Goal: Task Accomplishment & Management: Manage account settings

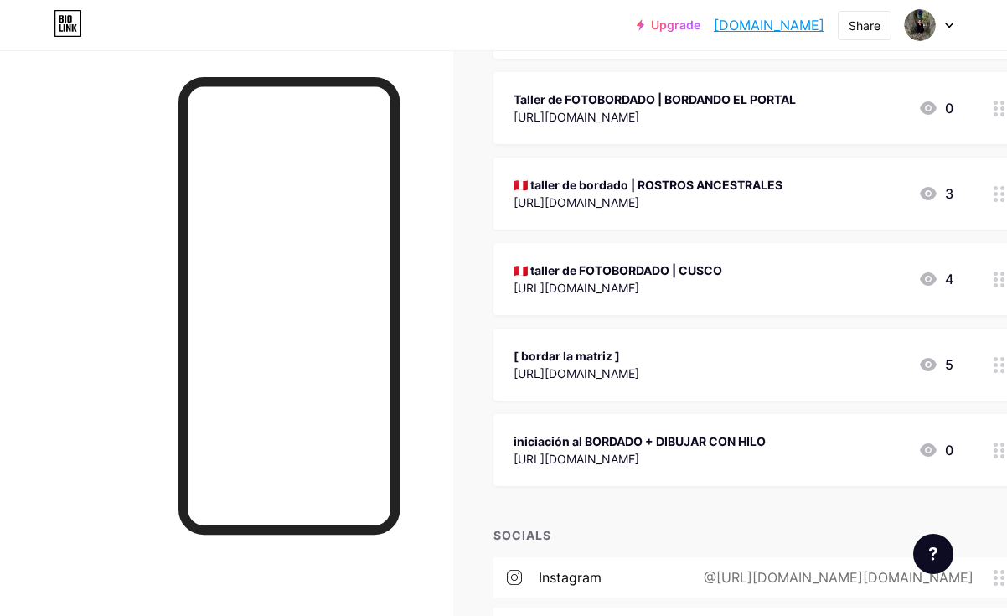
scroll to position [1133, 0]
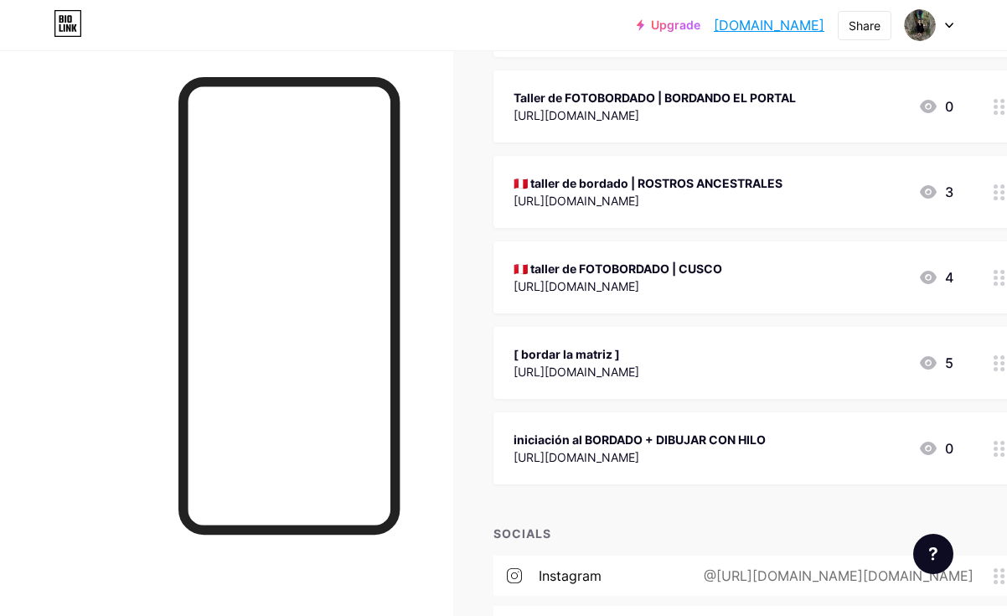
click at [992, 366] on div at bounding box center [999, 363] width 28 height 72
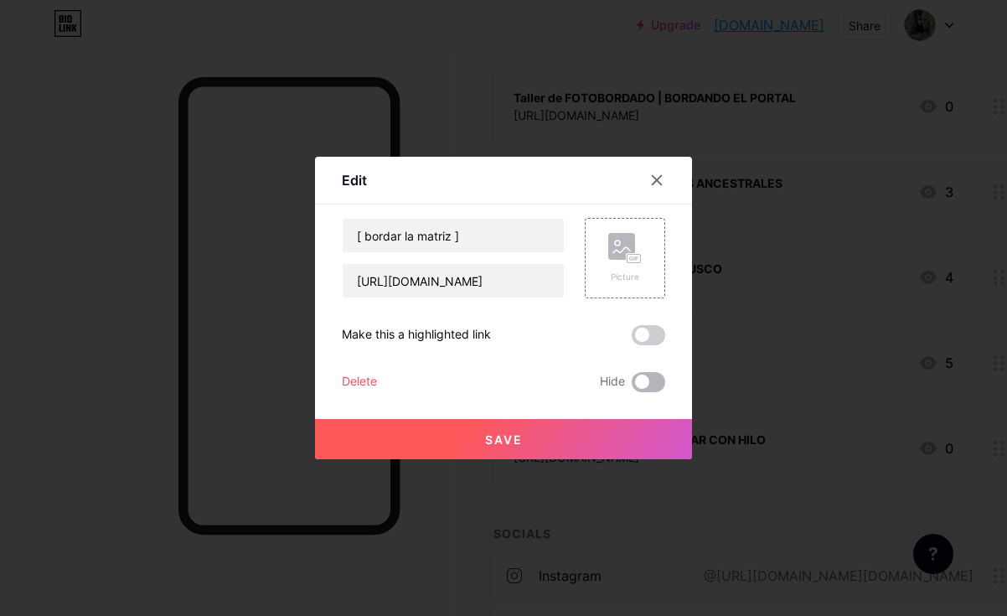
click at [646, 380] on span at bounding box center [647, 382] width 33 height 20
click at [631, 386] on input "checkbox" at bounding box center [631, 386] width 0 height 0
click at [598, 451] on button "Save" at bounding box center [503, 439] width 377 height 40
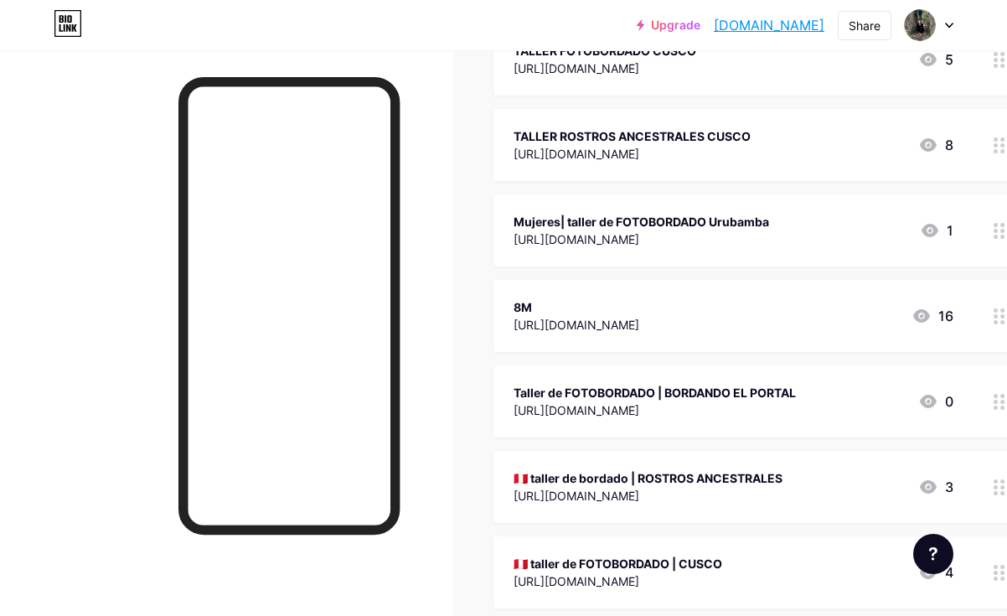
scroll to position [836, 0]
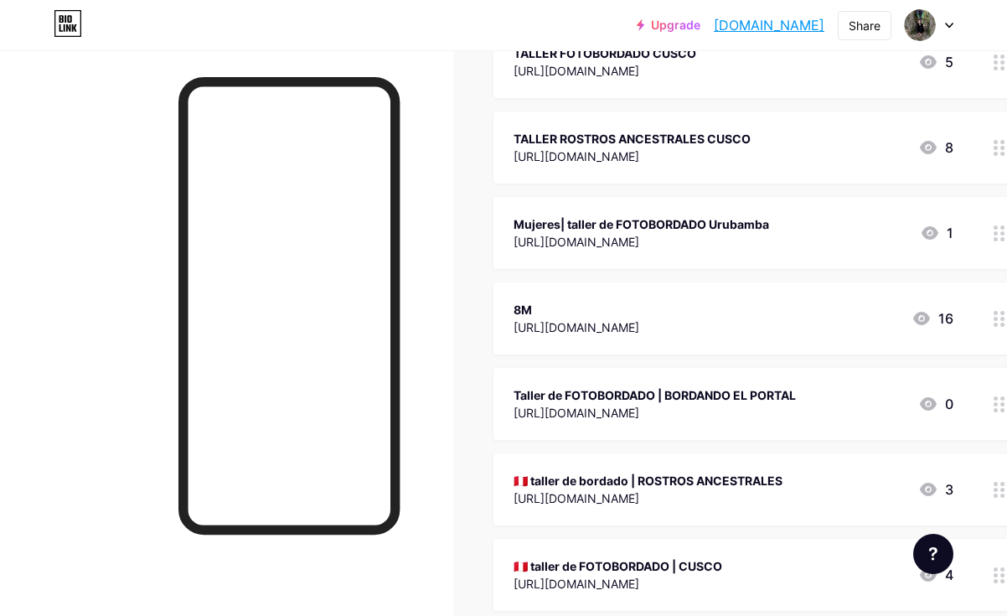
click at [998, 146] on icon at bounding box center [999, 148] width 12 height 16
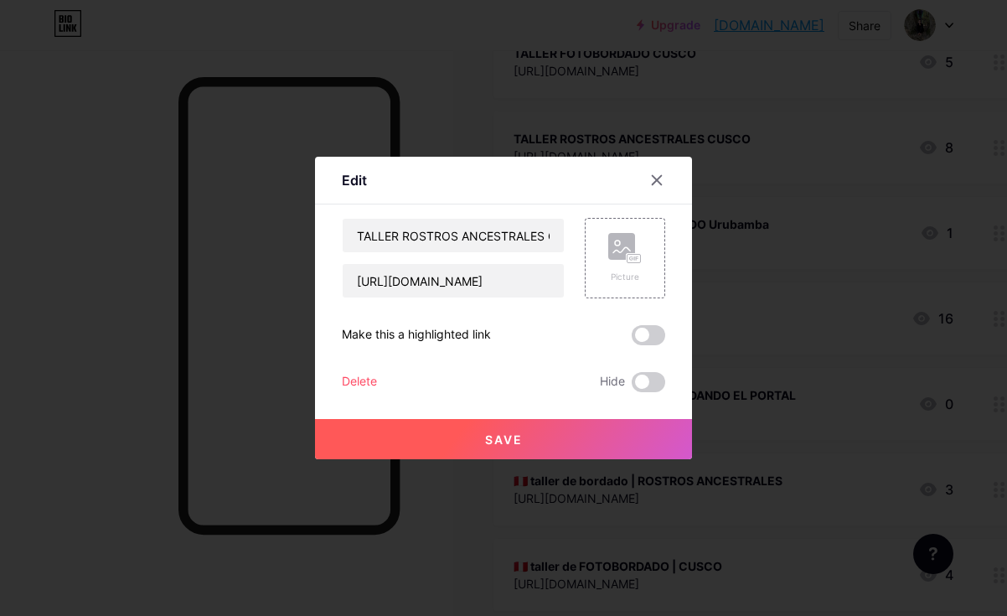
click at [649, 367] on div "TALLER ROSTROS ANCESTRALES CUSCO https://drive.google.com/file/d/1FGdb4AZpbe1s9…" at bounding box center [503, 305] width 323 height 174
click at [649, 372] on span at bounding box center [647, 382] width 33 height 20
click at [631, 386] on input "checkbox" at bounding box center [631, 386] width 0 height 0
click at [621, 435] on button "Save" at bounding box center [503, 439] width 377 height 40
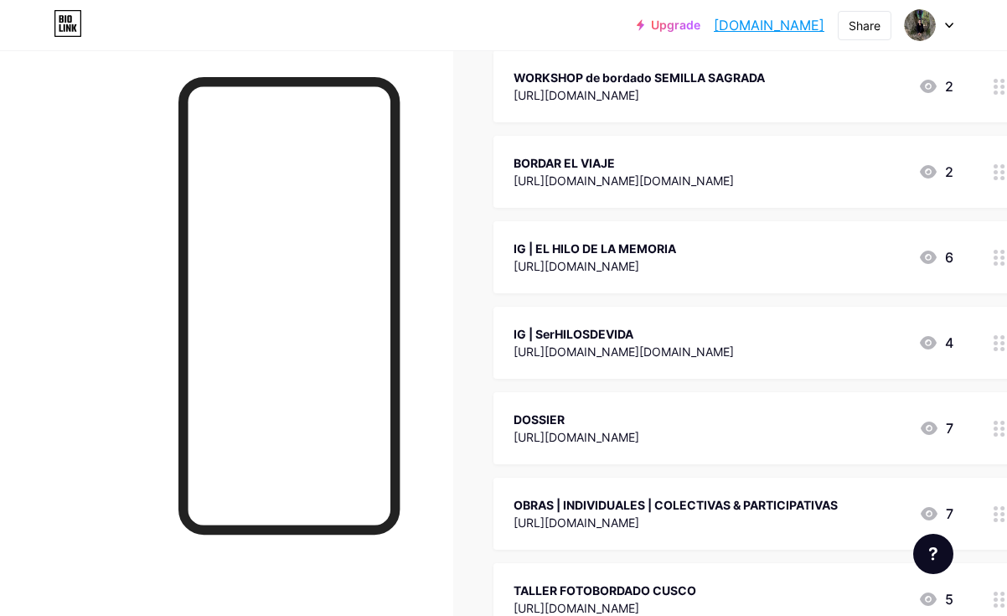
scroll to position [0, 0]
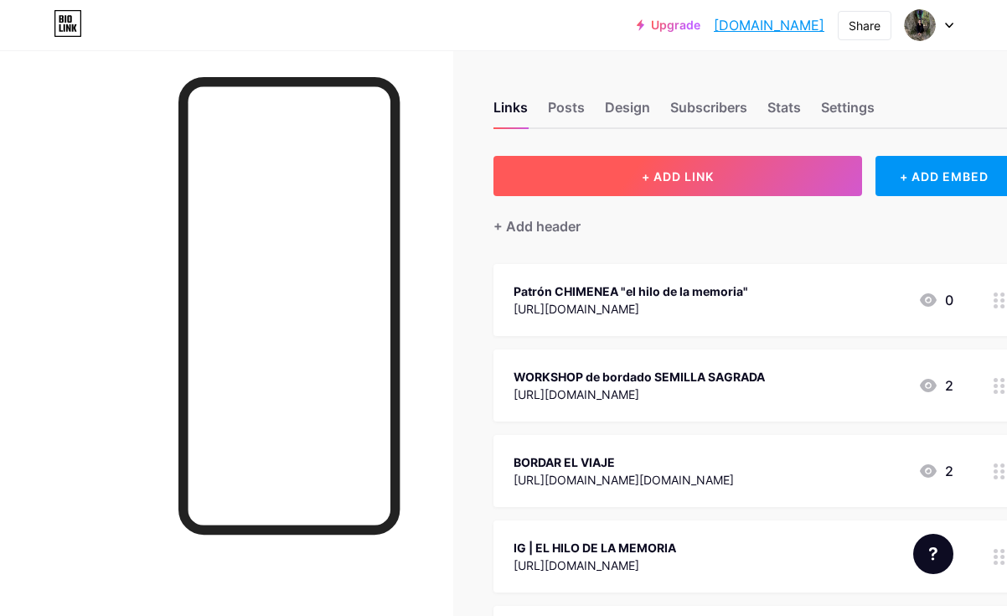
click at [663, 183] on span "+ ADD LINK" at bounding box center [677, 176] width 72 height 14
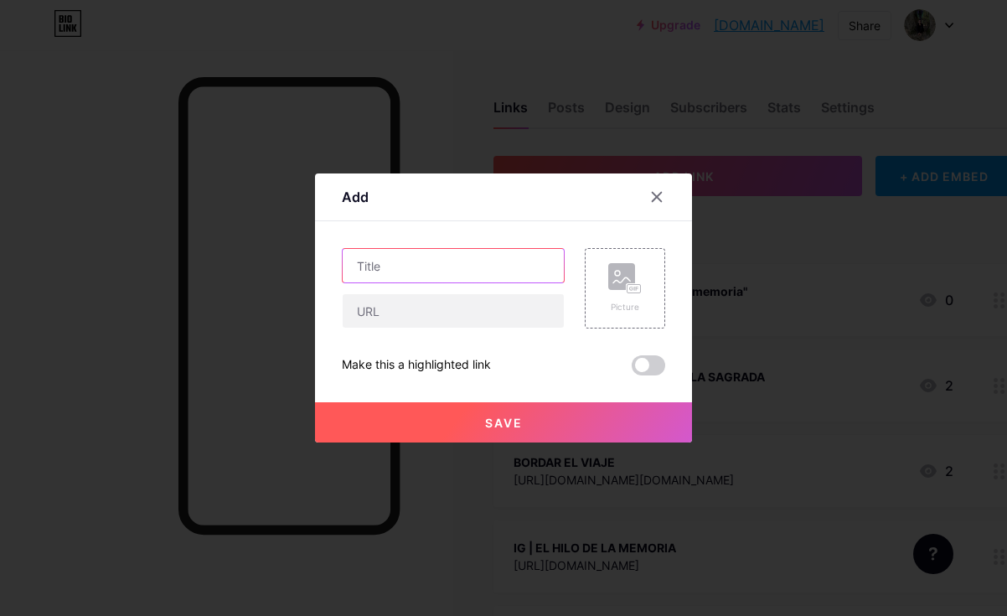
click at [435, 270] on input "text" at bounding box center [453, 265] width 221 height 33
click at [510, 262] on input "TALLER | retrato y fotobordado "cartografias del YO"" at bounding box center [453, 265] width 221 height 33
type input "TALLER | retrato y fotobordado "cartografías del YO""
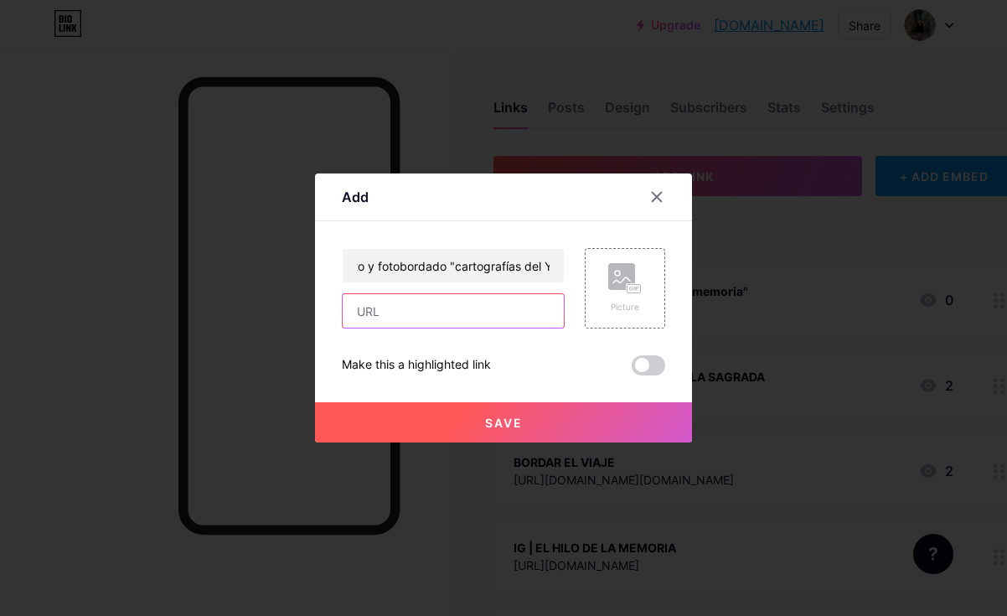
scroll to position [0, 0]
click at [437, 310] on input "text" at bounding box center [453, 310] width 221 height 33
paste input "[URL][DOMAIN_NAME]"
type input "[URL][DOMAIN_NAME]"
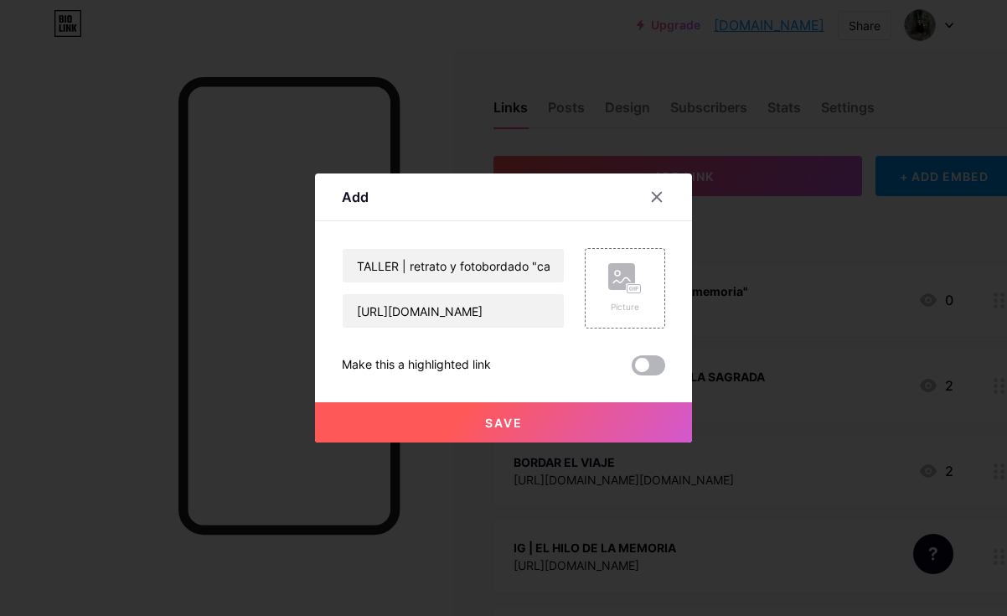
click at [637, 371] on span at bounding box center [647, 365] width 33 height 20
click at [631, 369] on input "checkbox" at bounding box center [631, 369] width 0 height 0
click at [552, 424] on button "Save" at bounding box center [503, 422] width 377 height 40
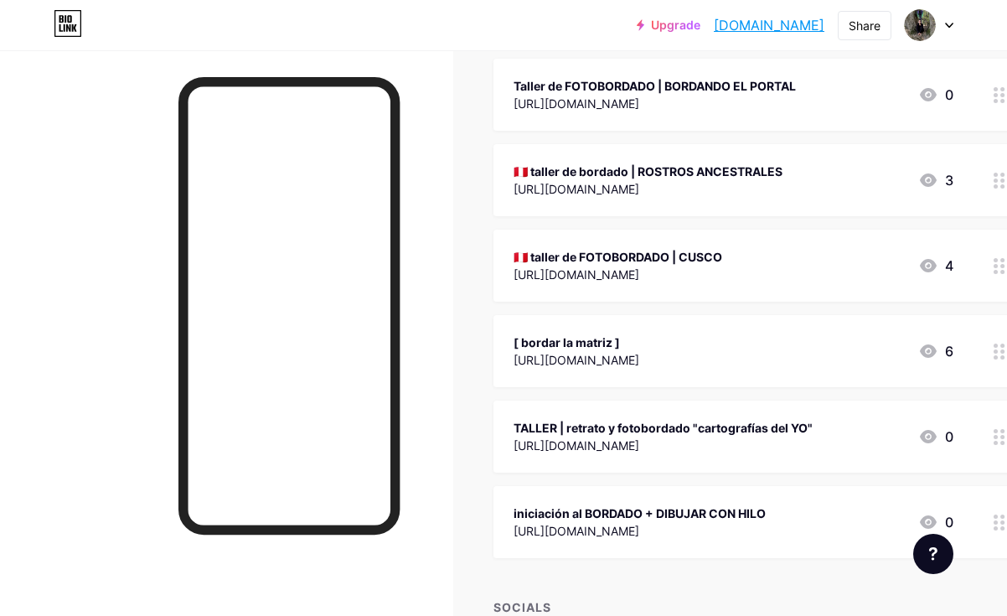
scroll to position [1146, 0]
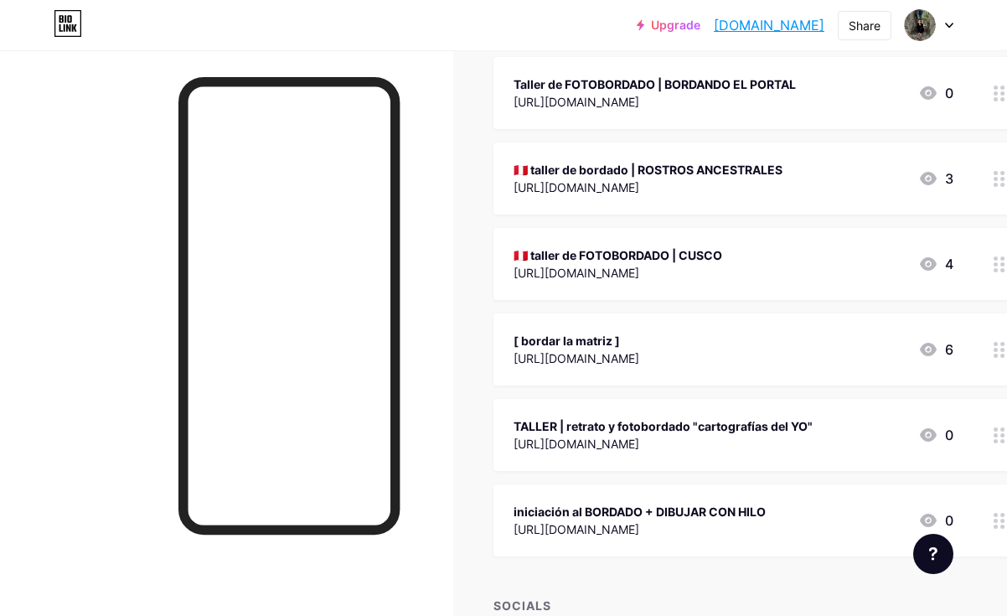
click at [996, 442] on div at bounding box center [999, 435] width 28 height 72
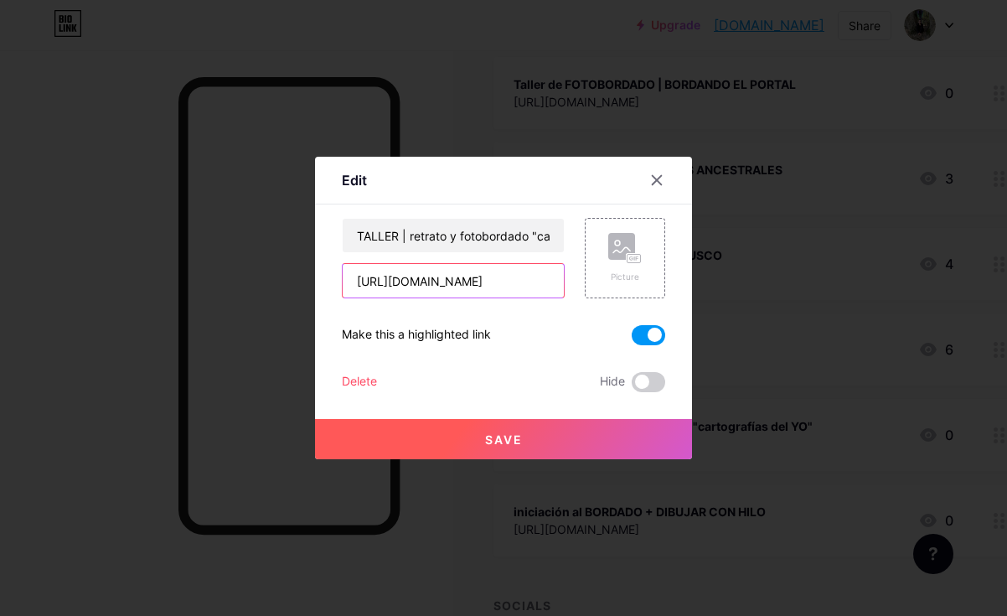
click at [472, 286] on input "[URL][DOMAIN_NAME]" at bounding box center [453, 280] width 221 height 33
click at [437, 279] on input "text" at bounding box center [453, 280] width 221 height 33
paste input "[URL][DOMAIN_NAME]"
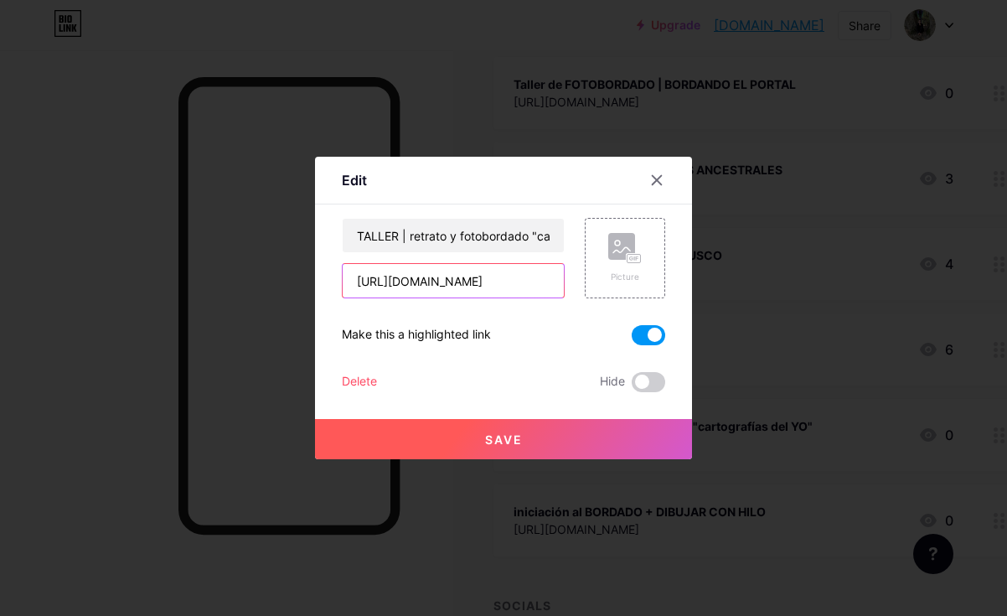
scroll to position [0, 312]
type input "[URL][DOMAIN_NAME]"
click at [541, 440] on button "Save" at bounding box center [503, 439] width 377 height 40
